Goal: Check status: Check status

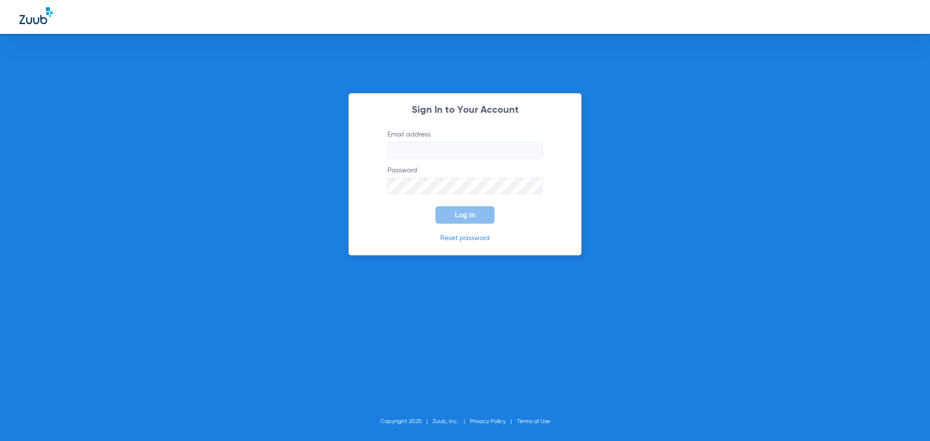
type input "[EMAIL_ADDRESS][DOMAIN_NAME]"
click at [482, 214] on button "Log In" at bounding box center [465, 214] width 59 height 17
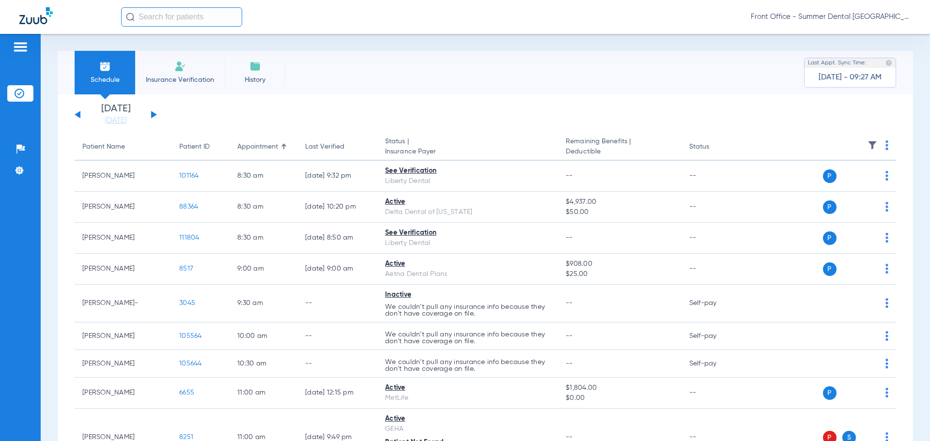
click at [156, 112] on div "[DATE] [DATE] [DATE] [DATE] [DATE] [DATE] [DATE] [DATE] [DATE] [DATE] [DATE] [D…" at bounding box center [116, 114] width 82 height 21
click at [155, 111] on div "[DATE] [DATE] [DATE] [DATE] [DATE] [DATE] [DATE] [DATE] [DATE] [DATE] [DATE] [D…" at bounding box center [116, 114] width 82 height 21
click at [152, 113] on button at bounding box center [154, 114] width 6 height 7
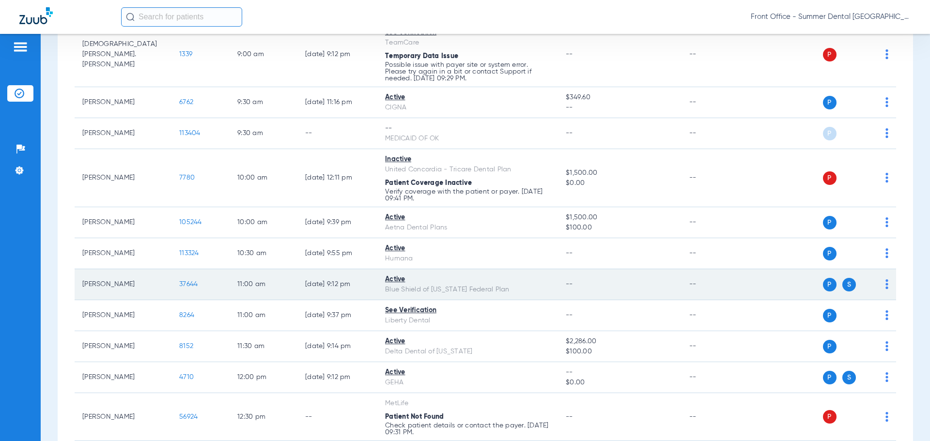
scroll to position [276, 0]
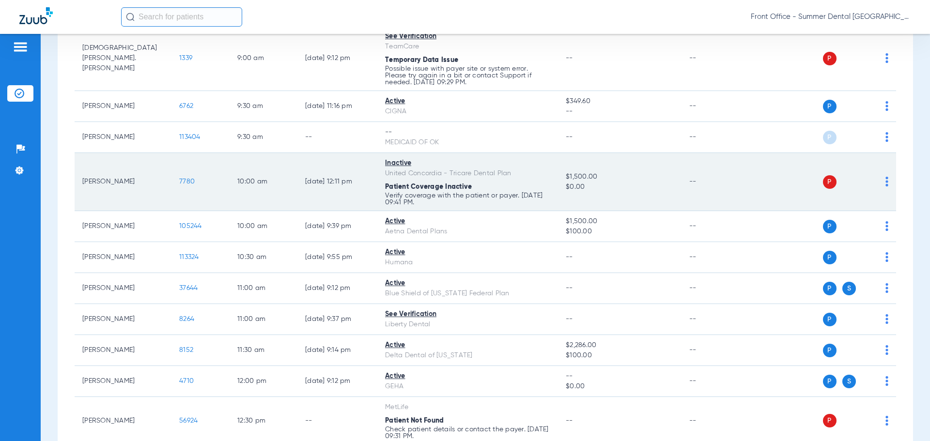
drag, startPoint x: 82, startPoint y: 182, endPoint x: 166, endPoint y: 190, distance: 84.3
click at [166, 190] on td "[PERSON_NAME]" at bounding box center [123, 182] width 97 height 58
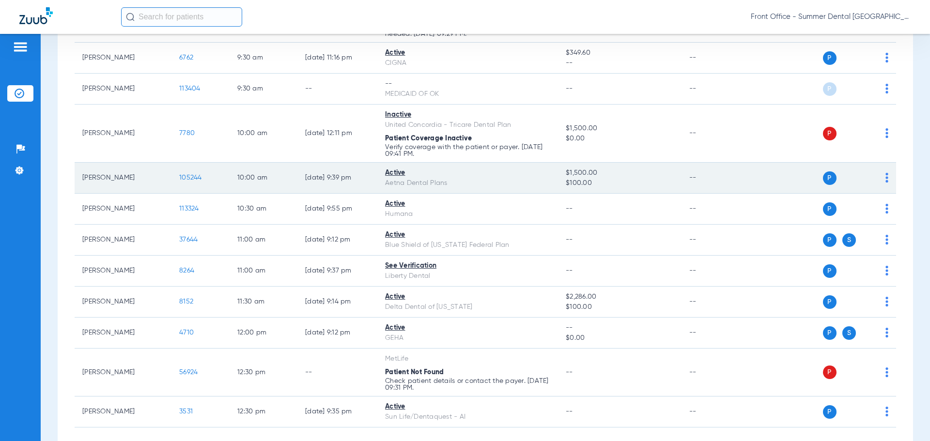
scroll to position [130, 0]
